Goal: Transaction & Acquisition: Purchase product/service

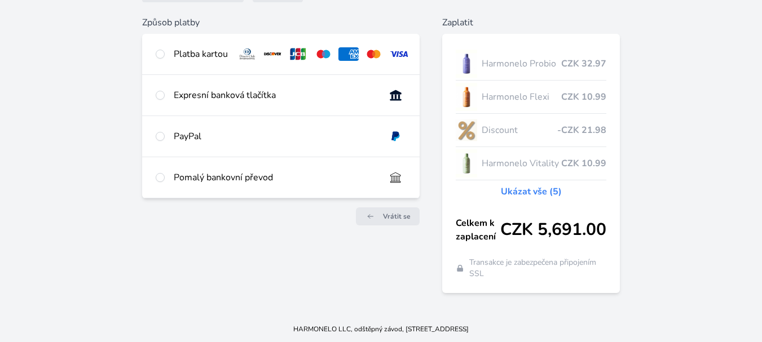
scroll to position [126, 0]
click at [198, 50] on div "Platba kartou" at bounding box center [201, 54] width 54 height 14
radio input "true"
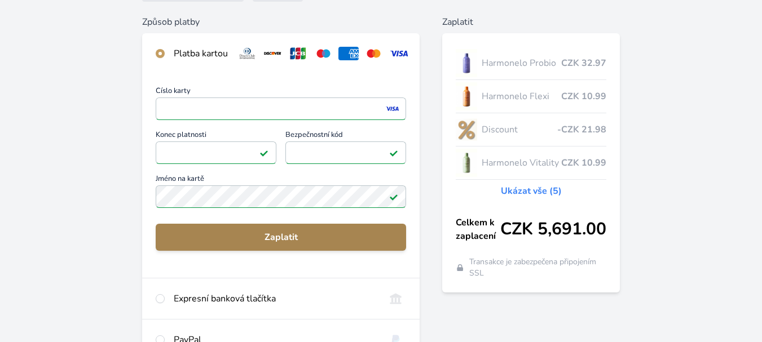
click at [303, 244] on span "Zaplatit" at bounding box center [281, 238] width 232 height 14
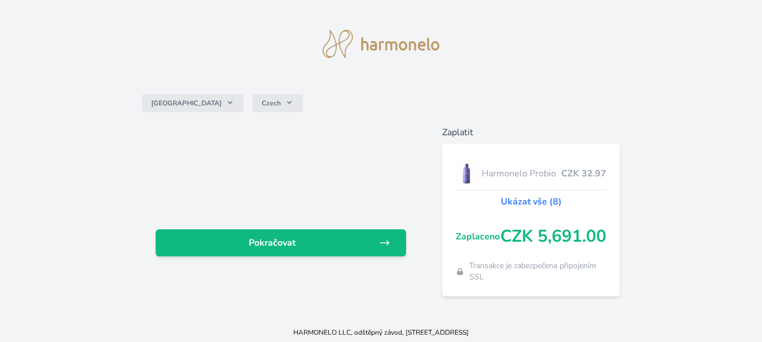
scroll to position [19, 0]
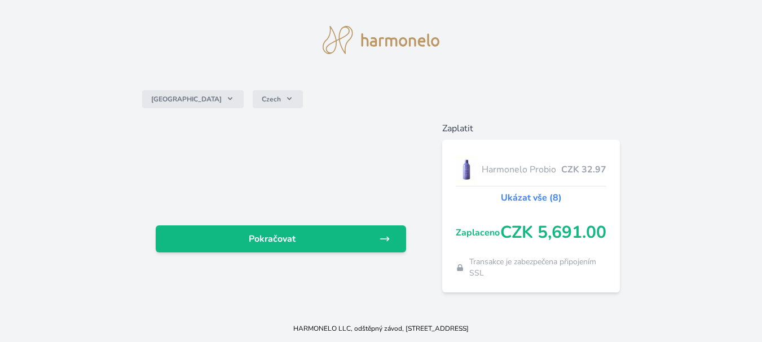
click at [527, 195] on link "Ukázat vše (8)" at bounding box center [531, 198] width 61 height 14
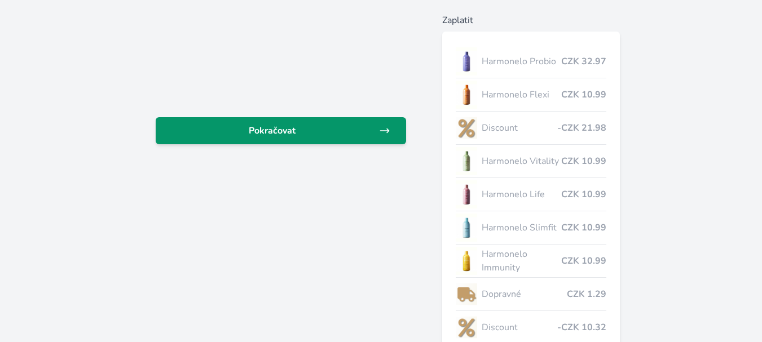
scroll to position [113, 0]
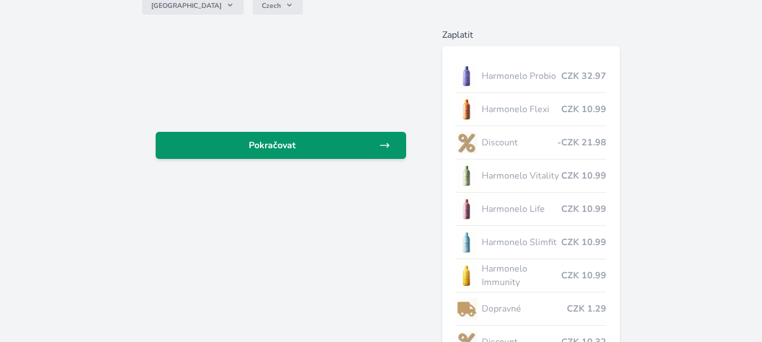
click at [275, 140] on span "Pokračovat" at bounding box center [272, 146] width 214 height 14
